Goal: Information Seeking & Learning: Learn about a topic

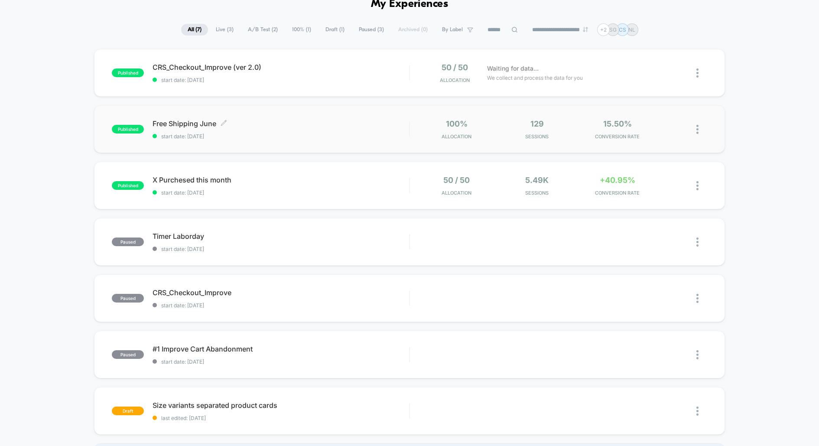
scroll to position [46, 0]
click at [382, 68] on span "CRS_Checkout_Improve (ver 2.0) Click to edit experience details" at bounding box center [281, 66] width 257 height 9
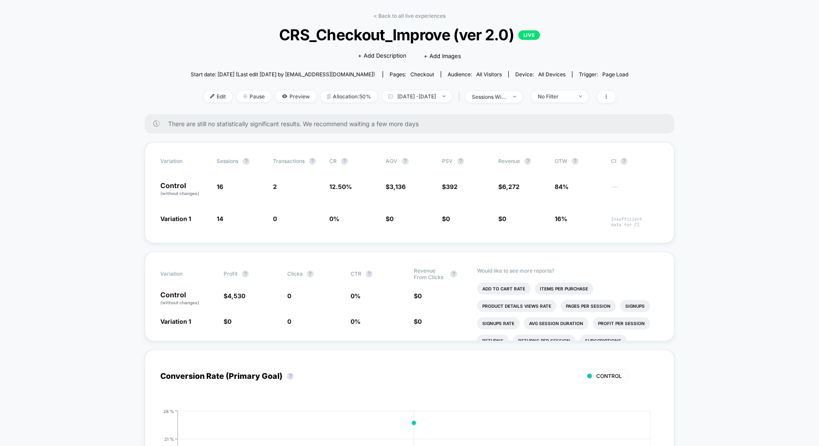
scroll to position [19, 0]
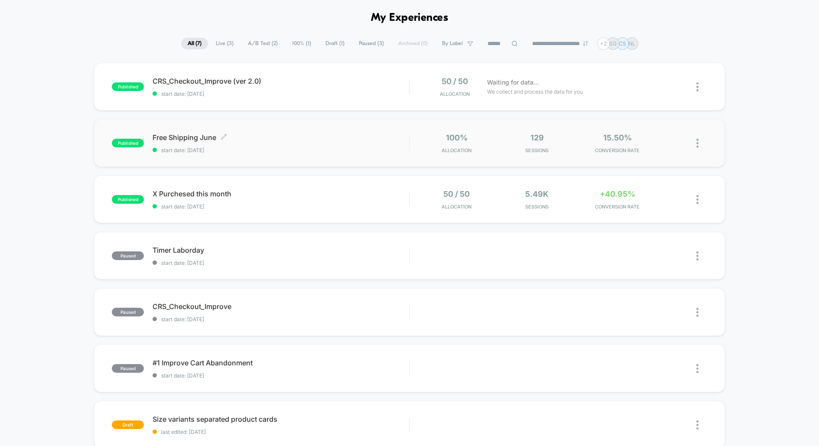
scroll to position [33, 0]
click at [282, 196] on span "X Purchesed this month Click to edit experience details" at bounding box center [281, 193] width 257 height 9
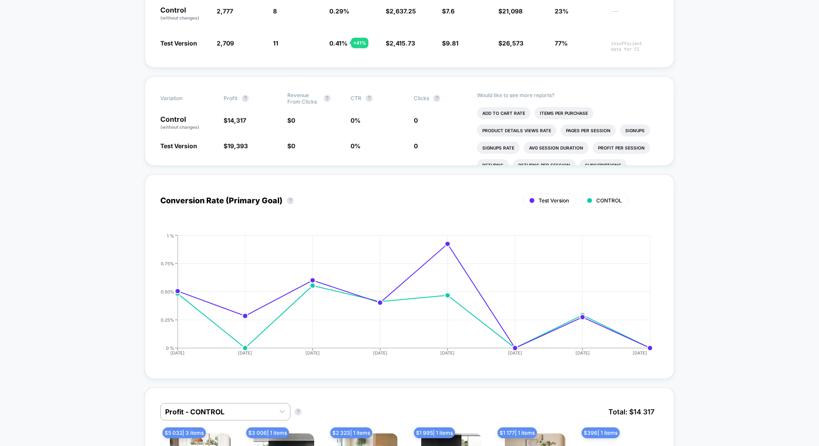
scroll to position [207, 0]
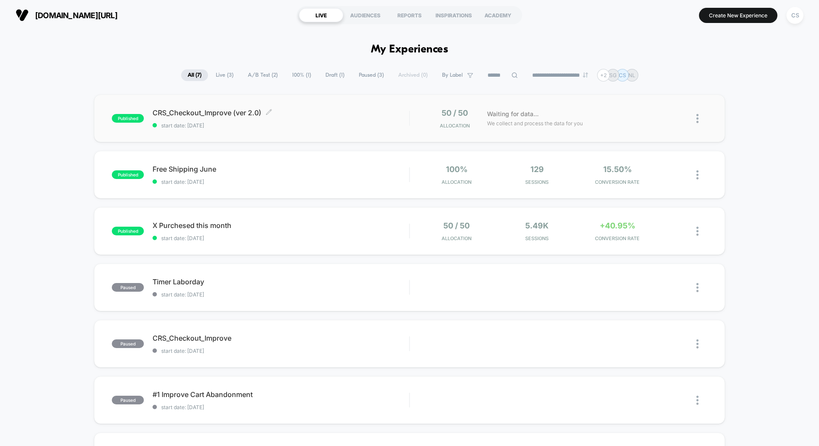
click at [322, 124] on span "start date: [DATE]" at bounding box center [281, 125] width 257 height 7
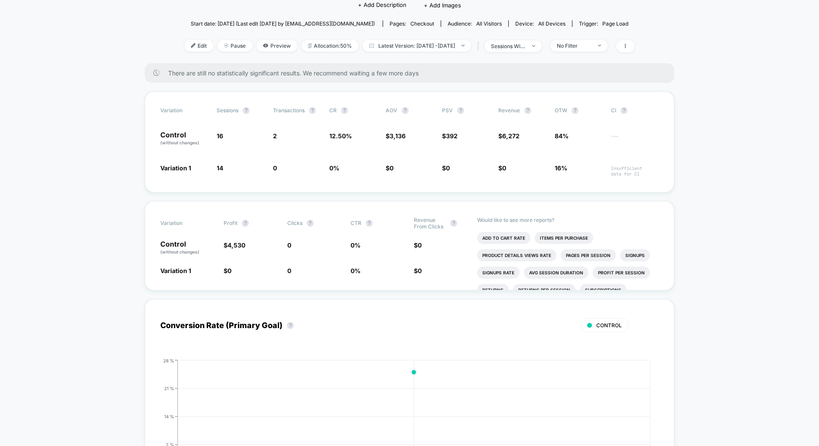
scroll to position [76, 0]
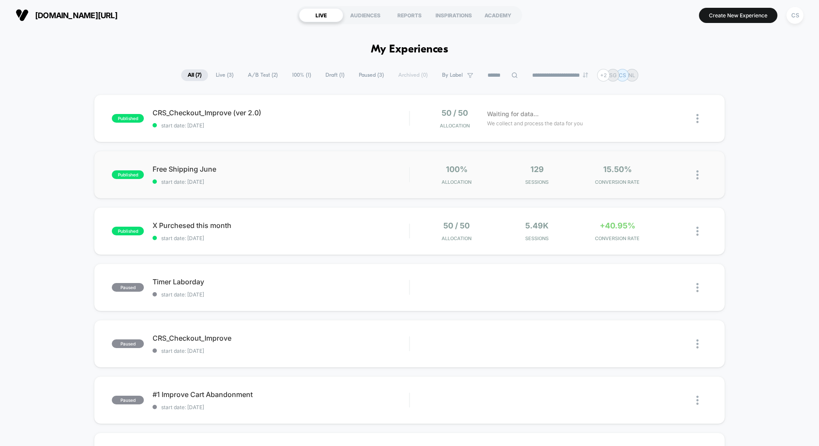
click at [305, 170] on span "Free Shipping June" at bounding box center [281, 169] width 257 height 9
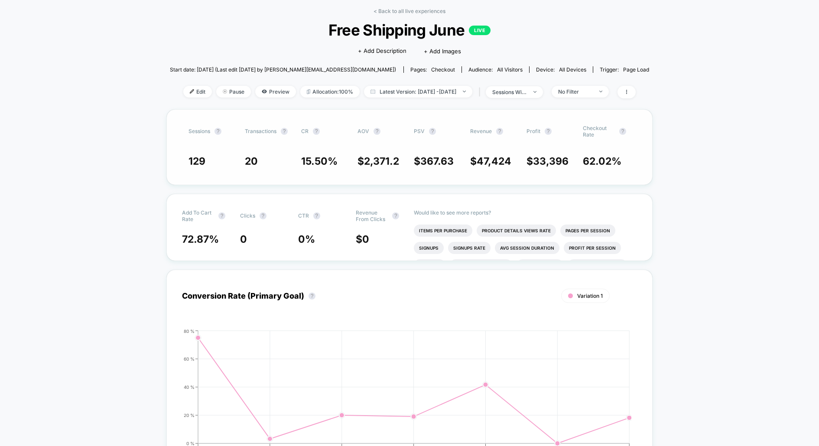
scroll to position [36, 0]
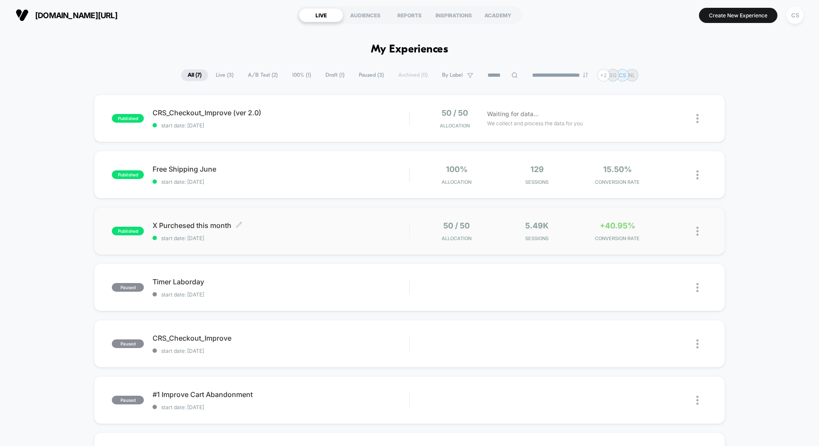
click at [285, 235] on span "start date: [DATE]" at bounding box center [281, 238] width 257 height 7
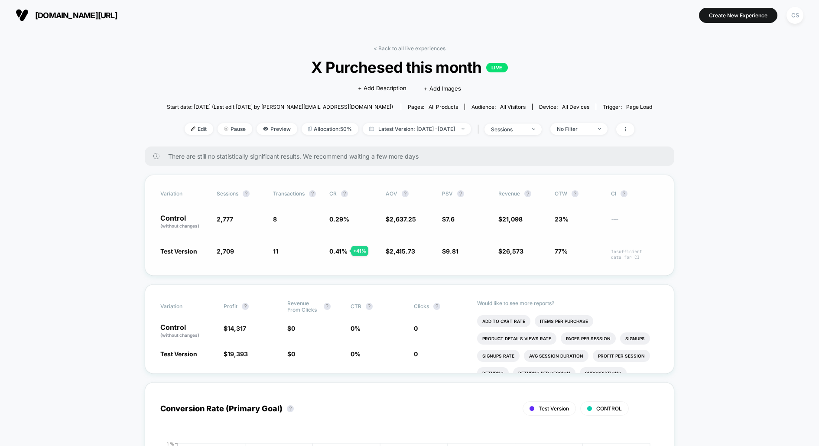
click at [187, 248] on span "Test Version" at bounding box center [178, 251] width 37 height 7
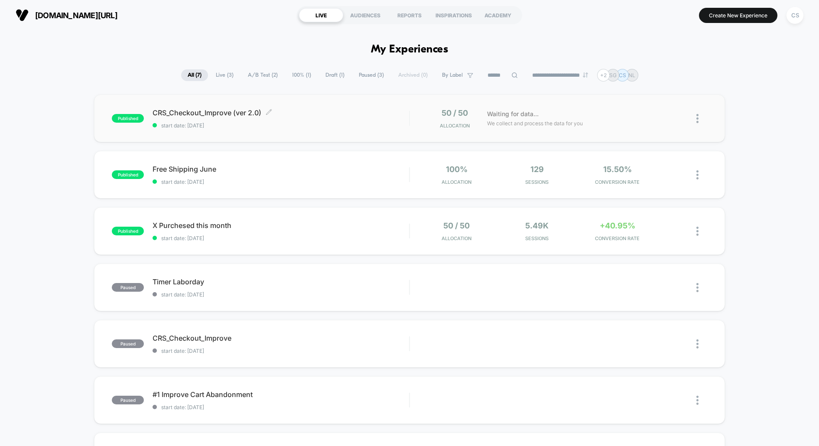
click at [305, 122] on span "start date: [DATE]" at bounding box center [281, 125] width 257 height 7
